Goal: Find contact information: Find contact information

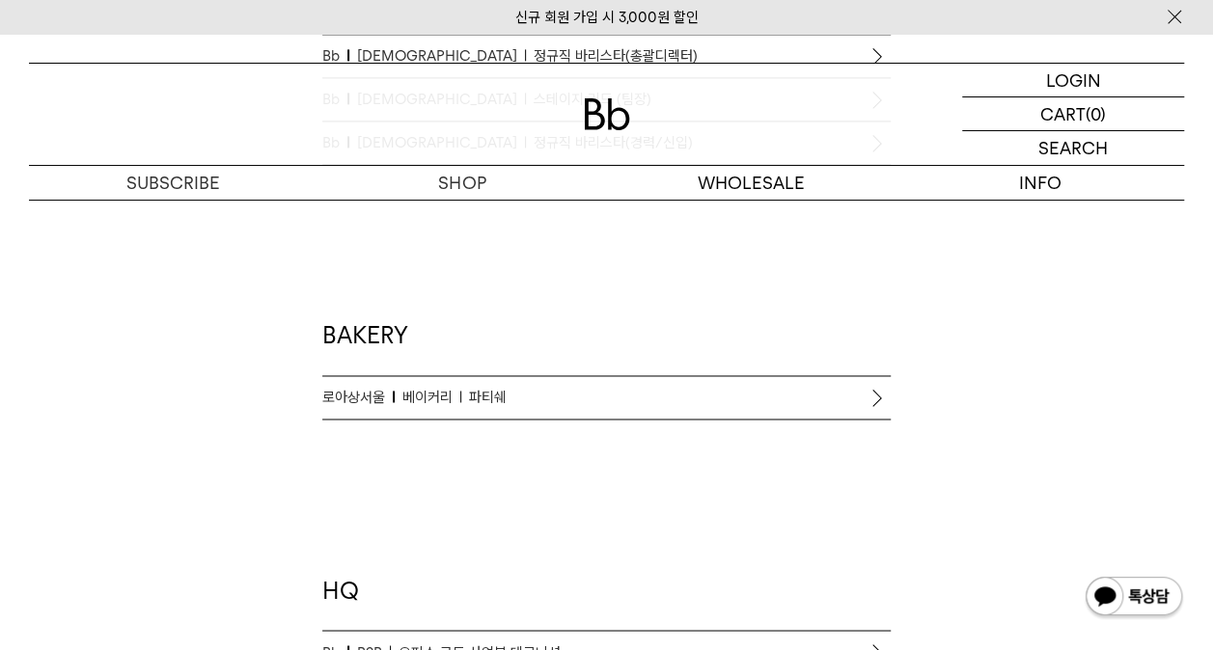
scroll to position [1351, 0]
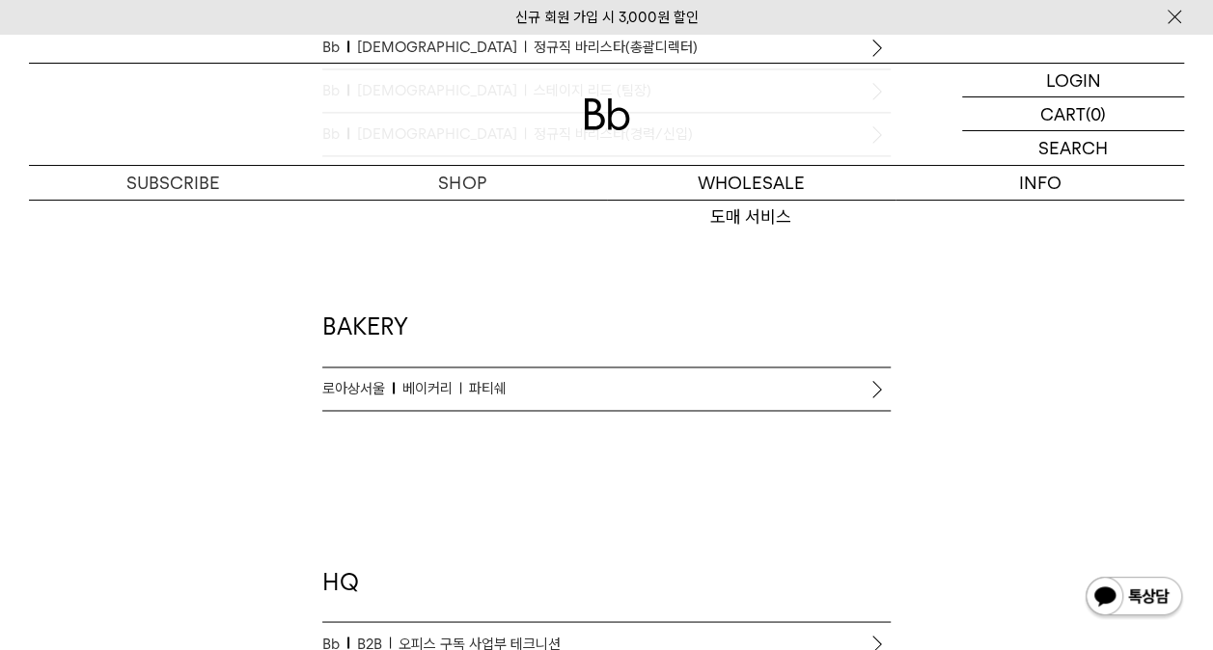
click at [1002, 361] on div "Coffee-driven career 함께 탁월한 커피 커뮤니티를 만들어 나갈 분들을 기다립니다. Bb Bb 로스터리 로스터 채용(경력/신입)…" at bounding box center [606, 86] width 1174 height 2013
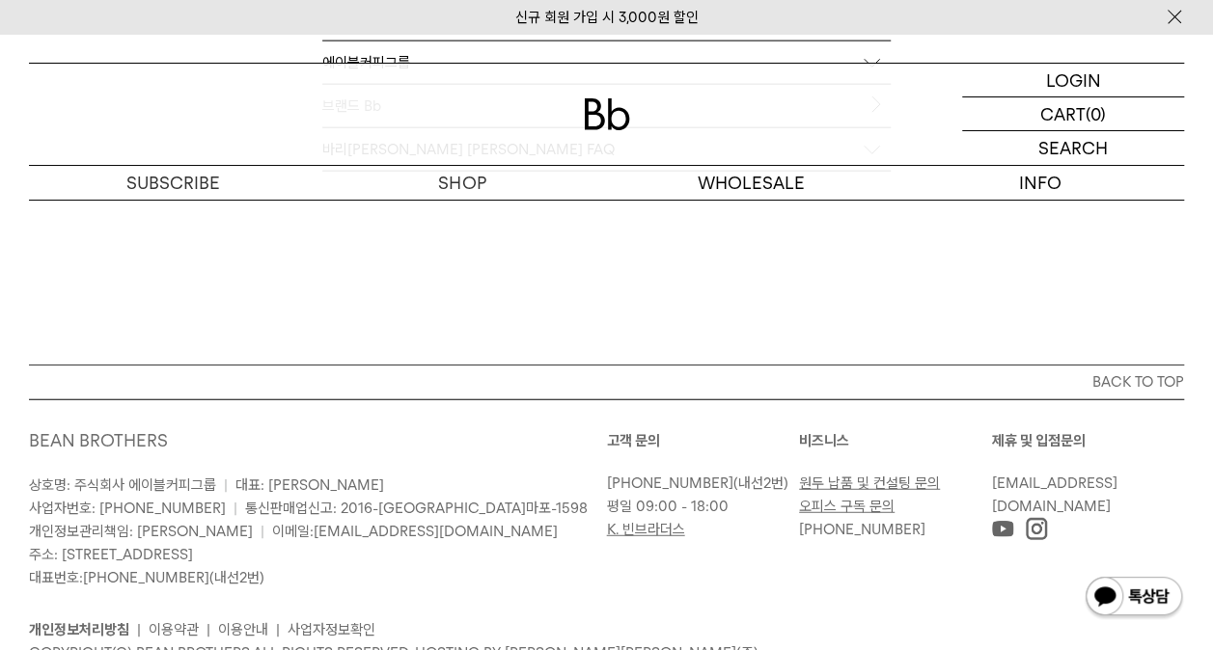
scroll to position [2316, 0]
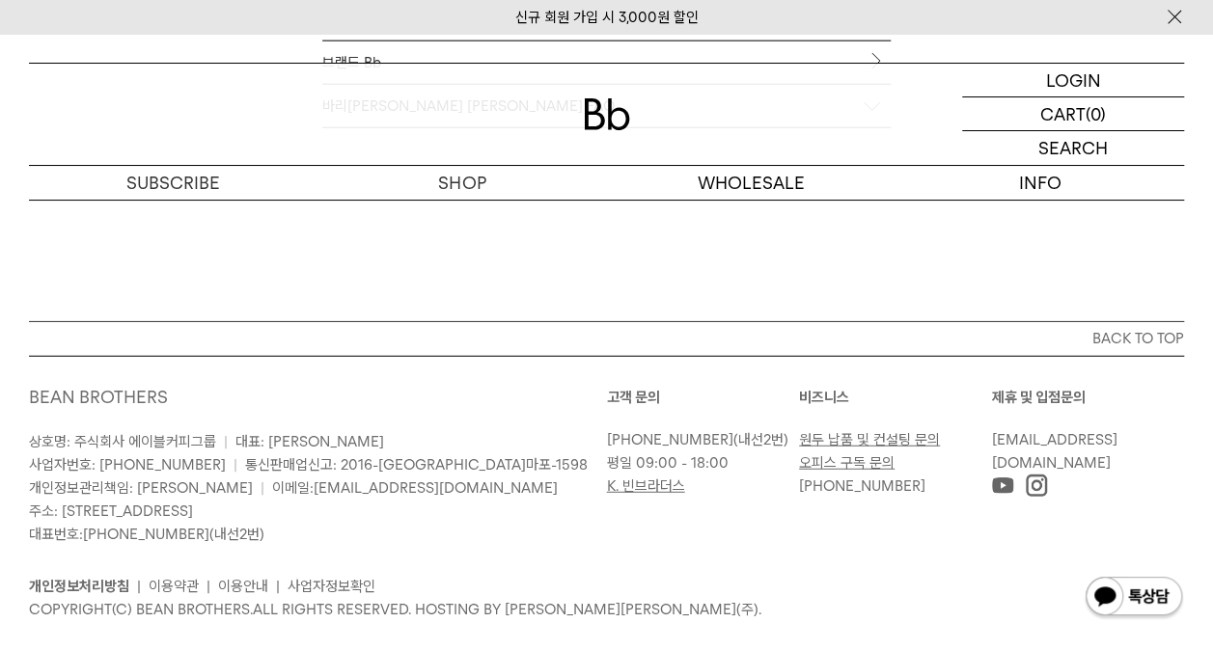
click at [707, 506] on div "고객 문의 [PHONE_NUMBER] (내선2번) 평일 09:00 - 18:00 K. 빈브라더스 [GEOGRAPHIC_DATA] 원두 납품 및…" at bounding box center [896, 466] width 578 height 160
click at [868, 431] on link "원두 납품 및 컨설팅 문의" at bounding box center [869, 439] width 141 height 17
drag, startPoint x: 903, startPoint y: 480, endPoint x: 803, endPoint y: 488, distance: 100.7
click at [803, 488] on p "[PHONE_NUMBER]" at bounding box center [890, 486] width 183 height 23
click at [367, 583] on link "사업자정보확인" at bounding box center [332, 586] width 88 height 17
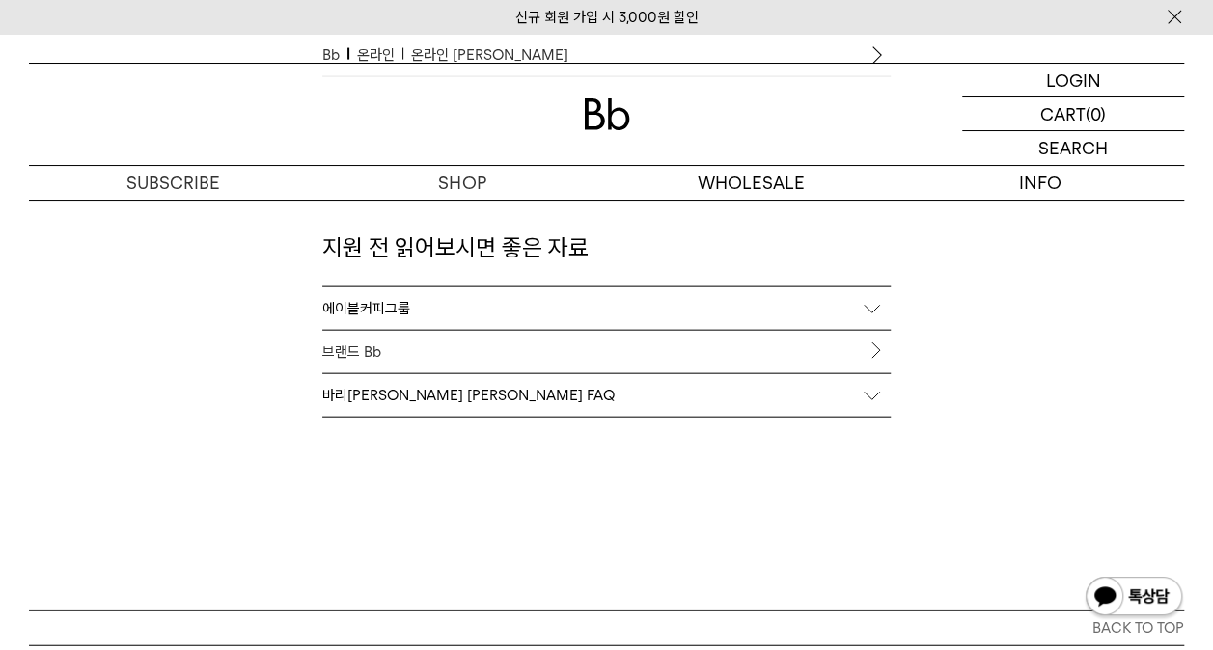
scroll to position [2349, 0]
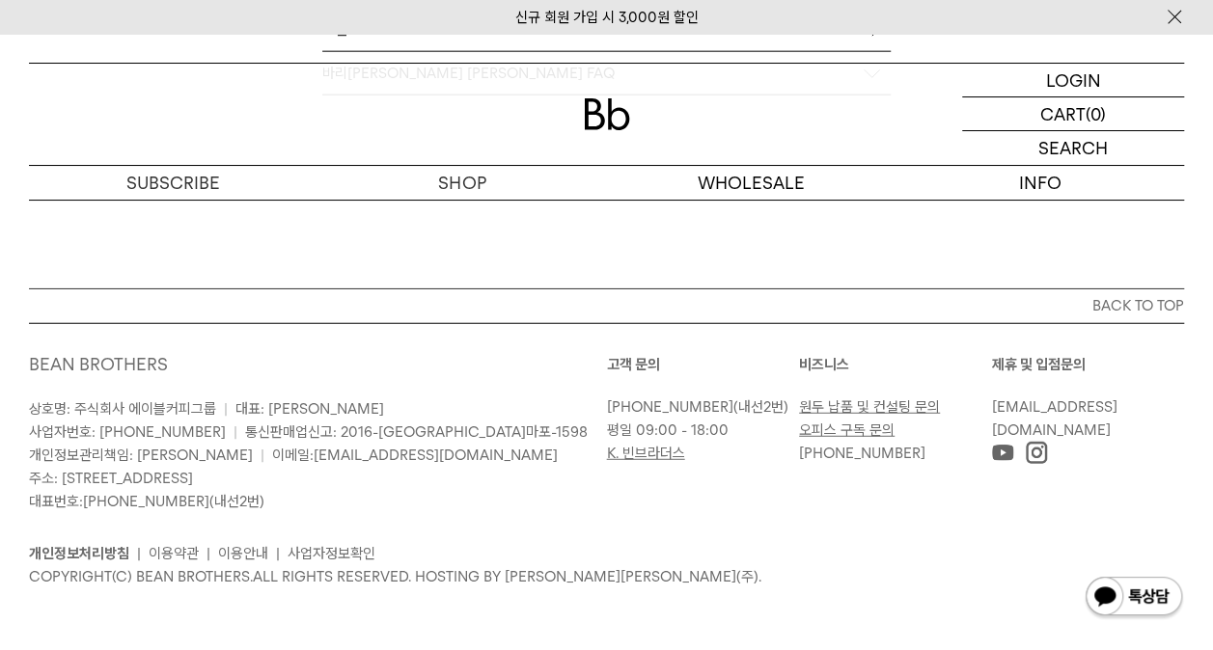
click at [731, 500] on div "고객 문의 [PHONE_NUMBER] (내선2번) 평일 09:00 - 18:00 K. 빈브라더스 [GEOGRAPHIC_DATA] 원두 납품 및…" at bounding box center [896, 433] width 578 height 160
drag, startPoint x: 413, startPoint y: 448, endPoint x: 234, endPoint y: 454, distance: 179.6
click at [234, 454] on p "상호명: 주식회사 에이블커피그룹 | 대표: [PERSON_NAME] 사업자번호: [PHONE_NUMBER] | 통신판매업신고: 2016-[GE…" at bounding box center [318, 456] width 578 height 116
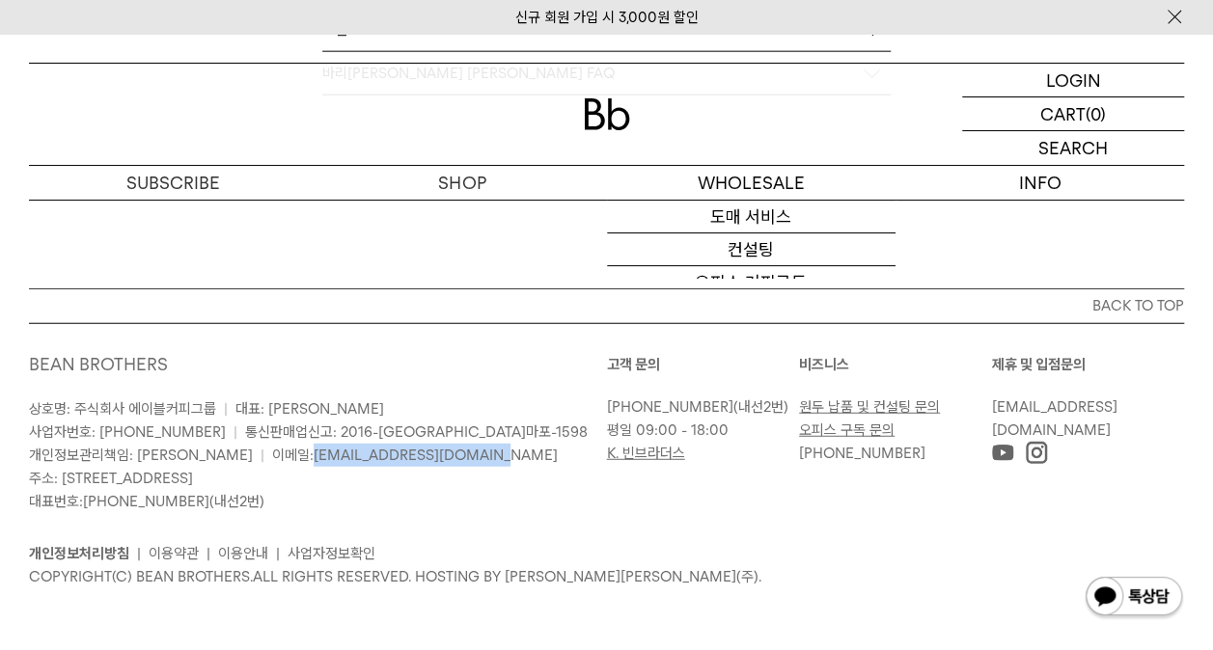
copy span "[EMAIL_ADDRESS][DOMAIN_NAME]"
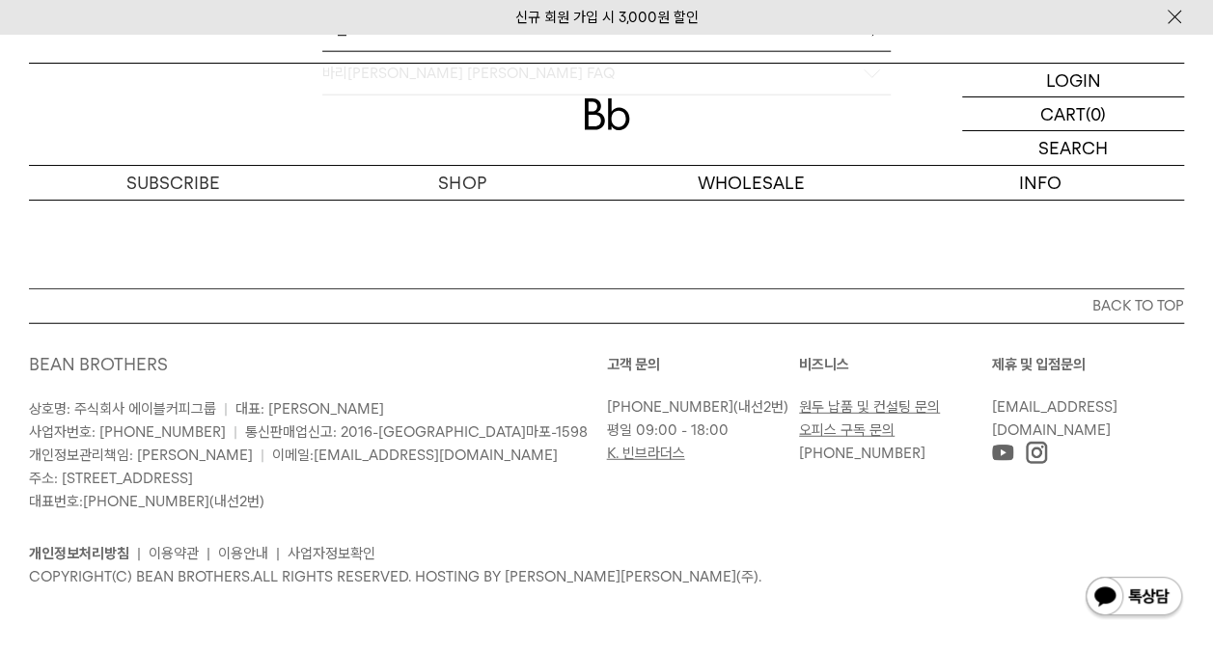
click at [686, 585] on div "BEAN BROTHERS 상호명: 주식회사 에이블커피그룹 | 대표: [PERSON_NAME] 사업자번호: [PHONE_NUMBER] | 통신판…" at bounding box center [606, 470] width 1155 height 294
drag, startPoint x: 413, startPoint y: 448, endPoint x: 239, endPoint y: 454, distance: 173.8
click at [239, 454] on p "상호명: 주식회사 에이블커피그룹 | 대표: [PERSON_NAME] 사업자번호: [PHONE_NUMBER] | 통신판매업신고: 2016-[GE…" at bounding box center [318, 456] width 578 height 116
copy link "[EMAIL_ADDRESS][DOMAIN_NAME]"
